Goal: Check status: Check status

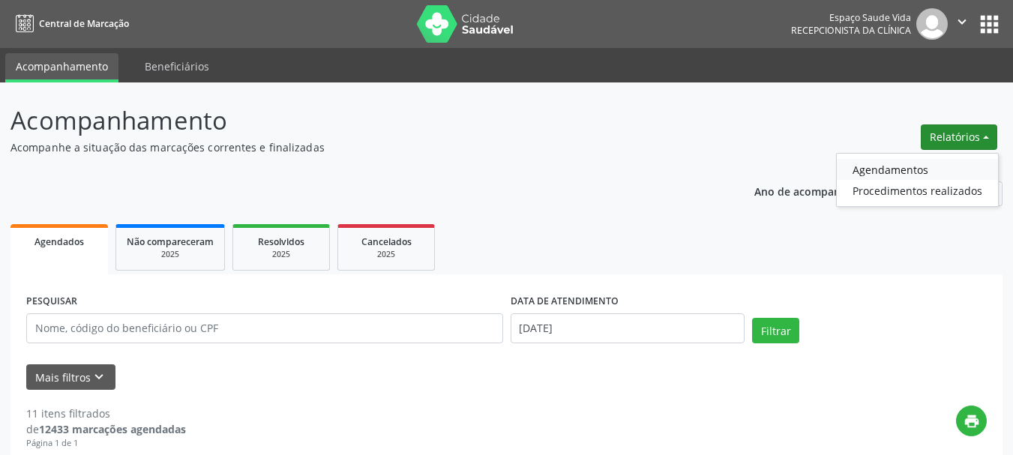
click at [892, 171] on link "Agendamentos" at bounding box center [917, 169] width 161 height 21
select select "8"
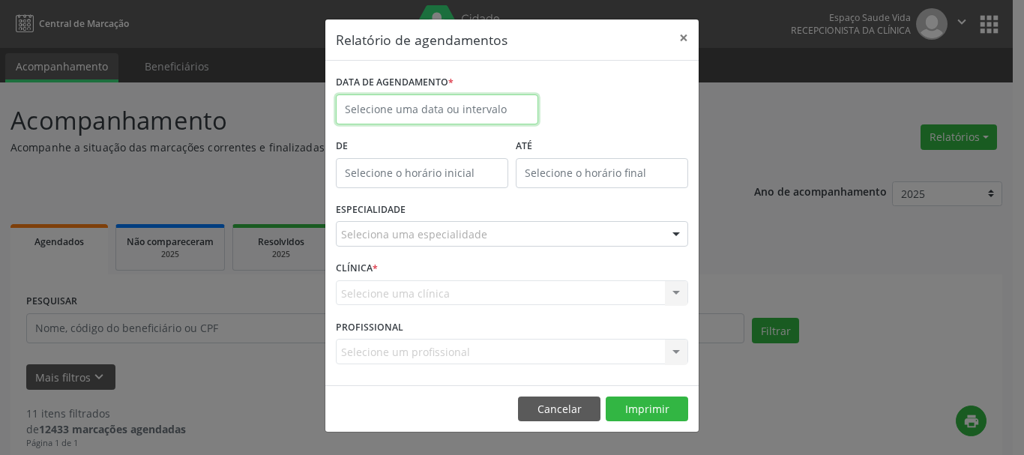
click at [428, 106] on input "text" at bounding box center [437, 109] width 202 height 30
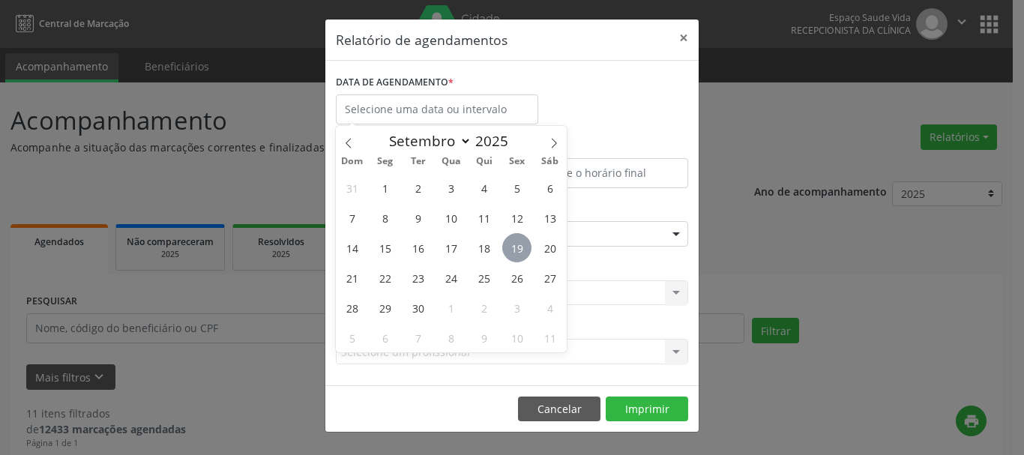
click at [513, 244] on span "19" at bounding box center [516, 247] width 29 height 29
type input "[DATE]"
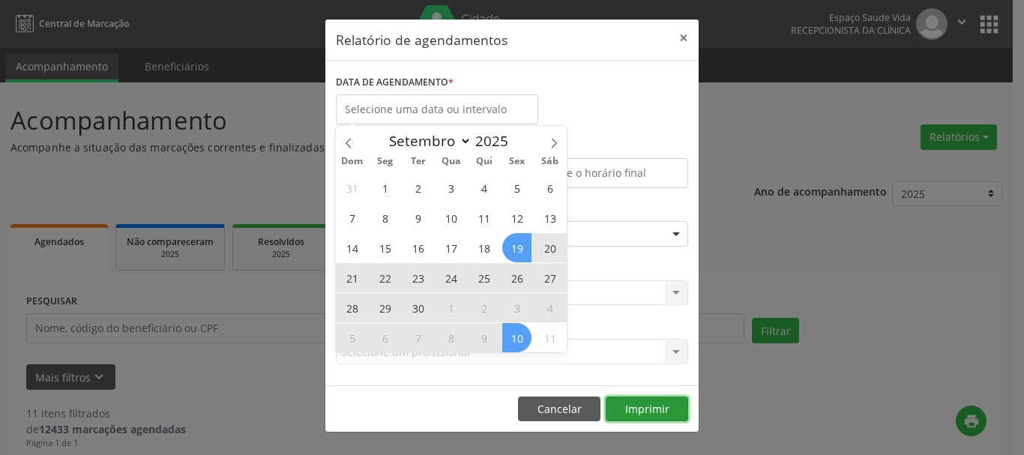
click at [644, 406] on button "Imprimir" at bounding box center [647, 409] width 82 height 25
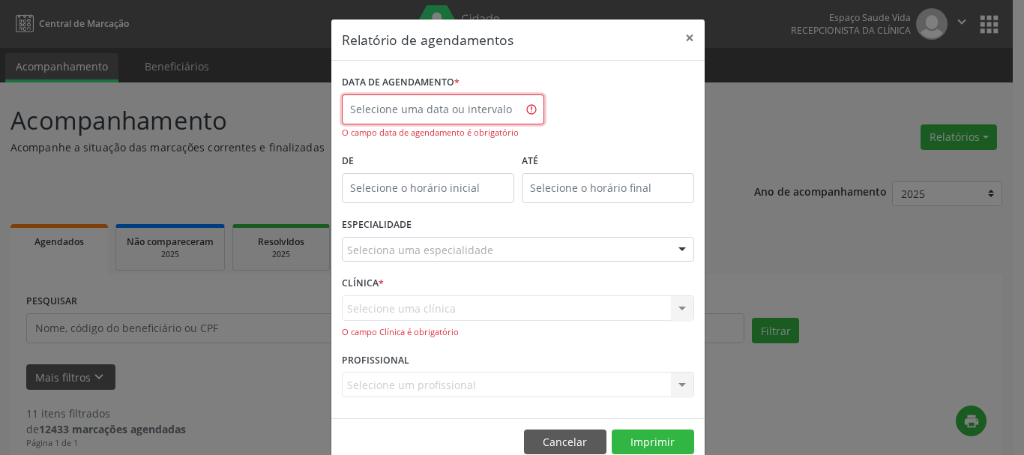
click at [420, 108] on input "text" at bounding box center [443, 109] width 202 height 30
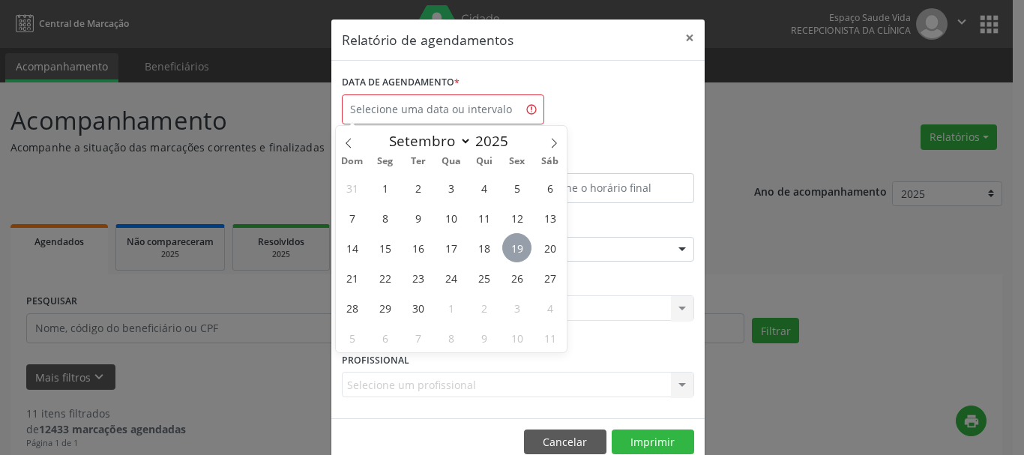
click at [517, 242] on span "19" at bounding box center [516, 247] width 29 height 29
type input "[DATE]"
click at [517, 242] on span "19" at bounding box center [516, 247] width 29 height 29
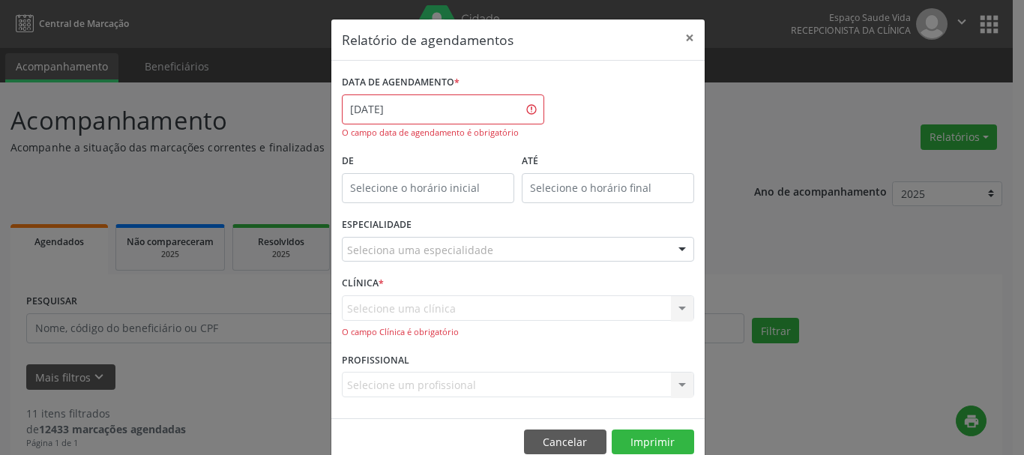
click at [588, 109] on div "DATA DE AGENDAMENTO * [DATE] O campo data de agendamento é obrigatório" at bounding box center [518, 110] width 360 height 79
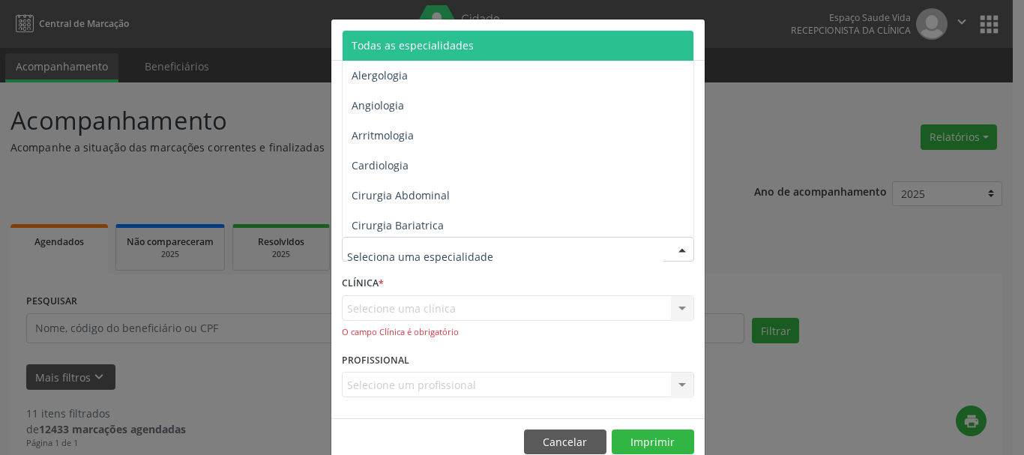
click at [412, 43] on span "Todas as especialidades" at bounding box center [413, 45] width 122 height 14
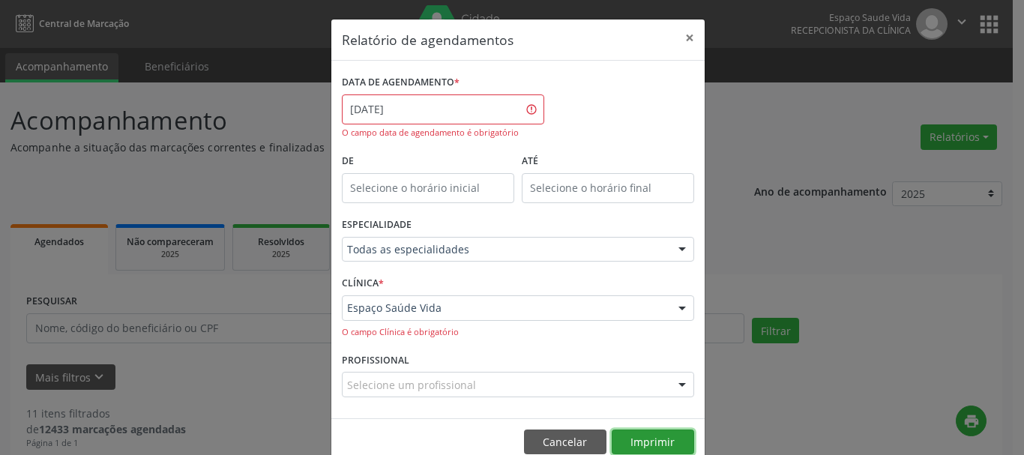
click at [659, 438] on button "Imprimir" at bounding box center [653, 442] width 82 height 25
